Goal: Information Seeking & Learning: Learn about a topic

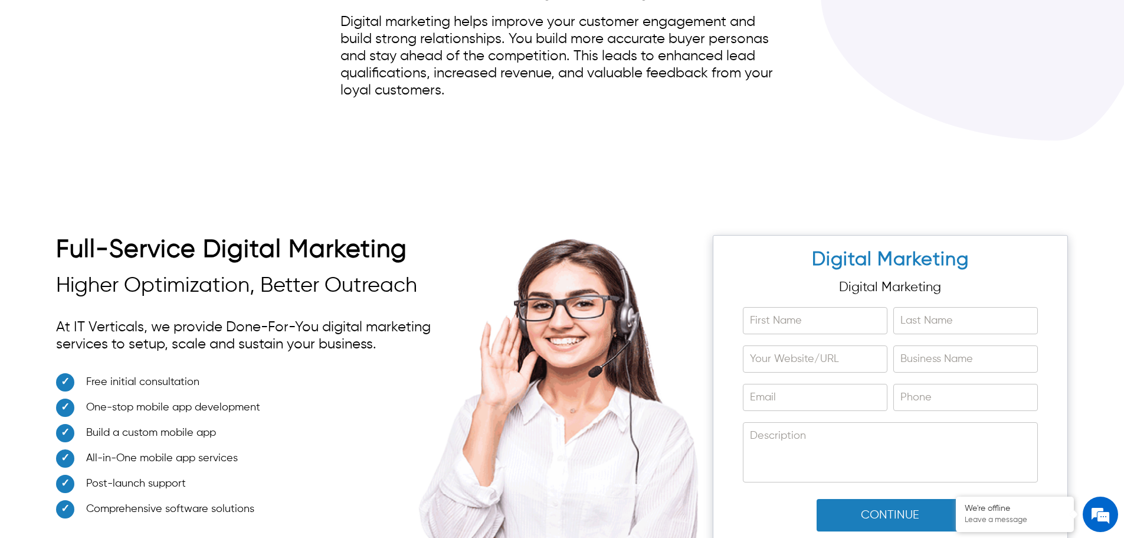
scroll to position [8202, 0]
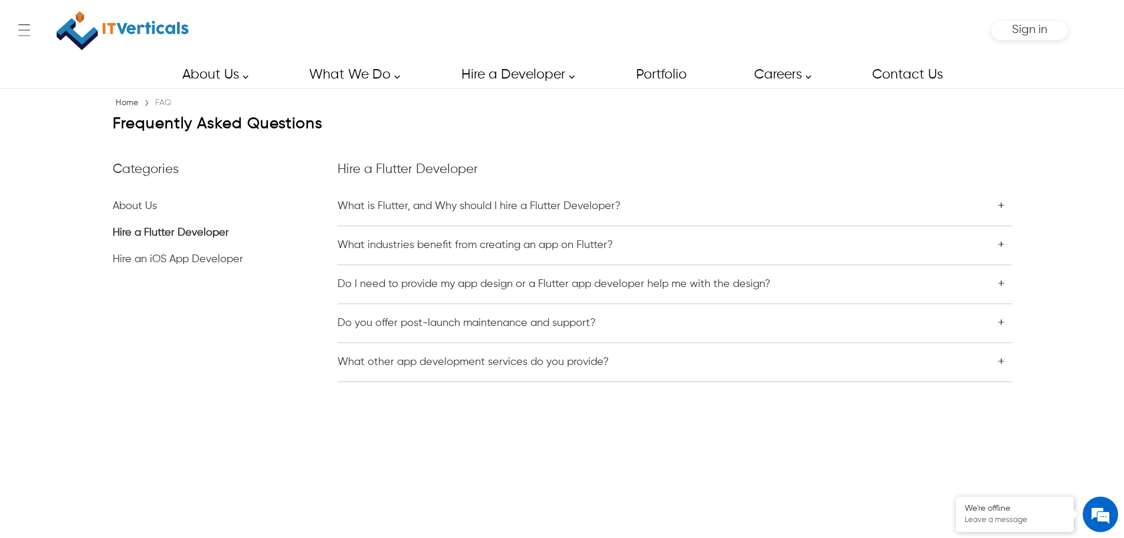
click at [60, 305] on div "Home › FAQ Frequently Asked Questions Categories About Us Hire a Flutter Develo…" at bounding box center [562, 316] width 1124 height 457
click at [4, 262] on div "Home › FAQ Frequently Asked Questions Categories About Us Hire a Flutter Develo…" at bounding box center [562, 316] width 1124 height 457
click at [746, 447] on div "Home › FAQ Frequently Asked Questions Categories About Us Hire a Flutter Develo…" at bounding box center [562, 316] width 1124 height 457
click at [135, 255] on li "Hire an iOS App Developer" at bounding box center [225, 253] width 225 height 27
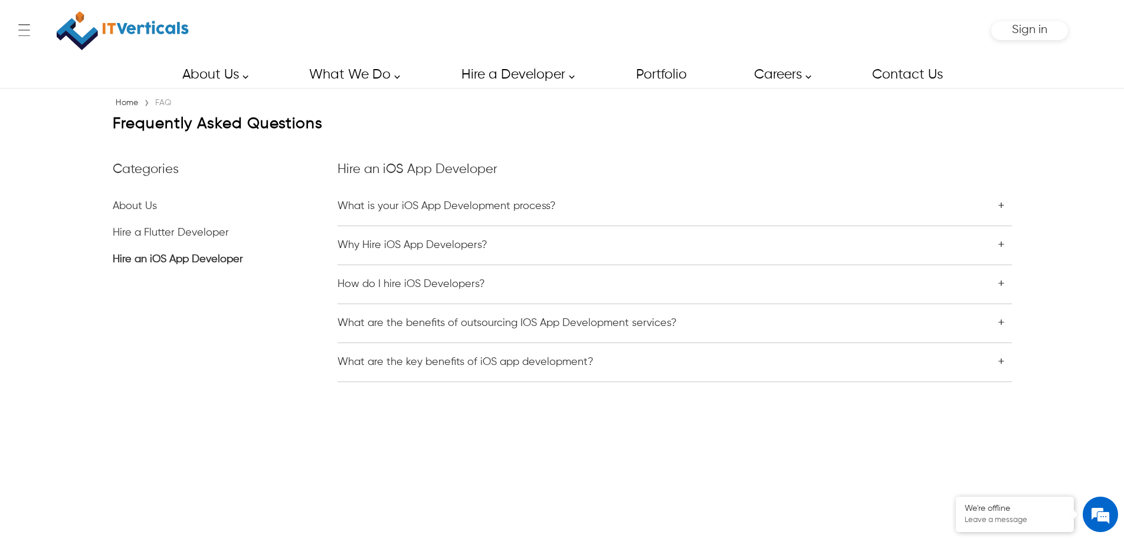
click at [139, 235] on li "Hire a Flutter Developer" at bounding box center [225, 227] width 225 height 27
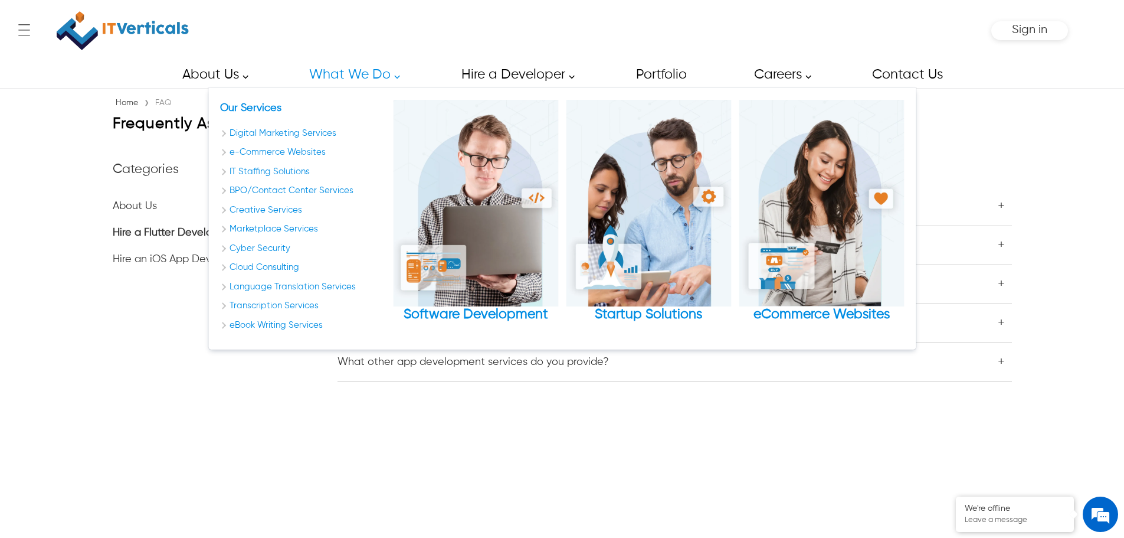
click at [391, 135] on div "← Menu Startup Solutions Software Development Digital Marketing Services IT Sta…" at bounding box center [562, 269] width 1124 height 538
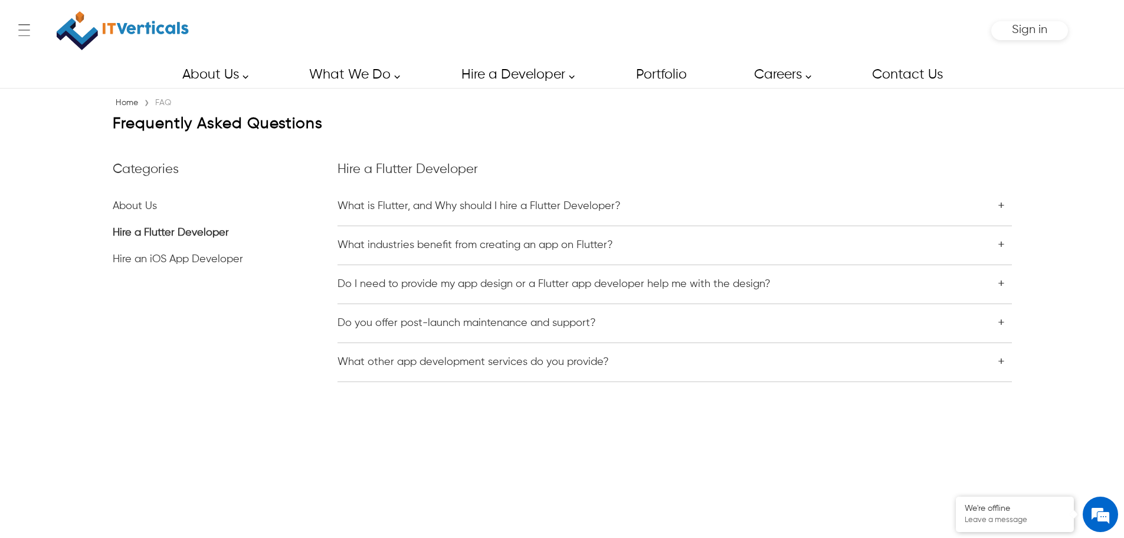
click at [61, 140] on div "Home › FAQ Frequently Asked Questions Categories About Us Hire a Flutter Develo…" at bounding box center [562, 316] width 1124 height 457
click at [629, 32] on div "← Menu Startup Solutions Software Development Digital Marketing Services IT Sta…" at bounding box center [562, 30] width 1012 height 61
